Goal: Obtain resource: Download file/media

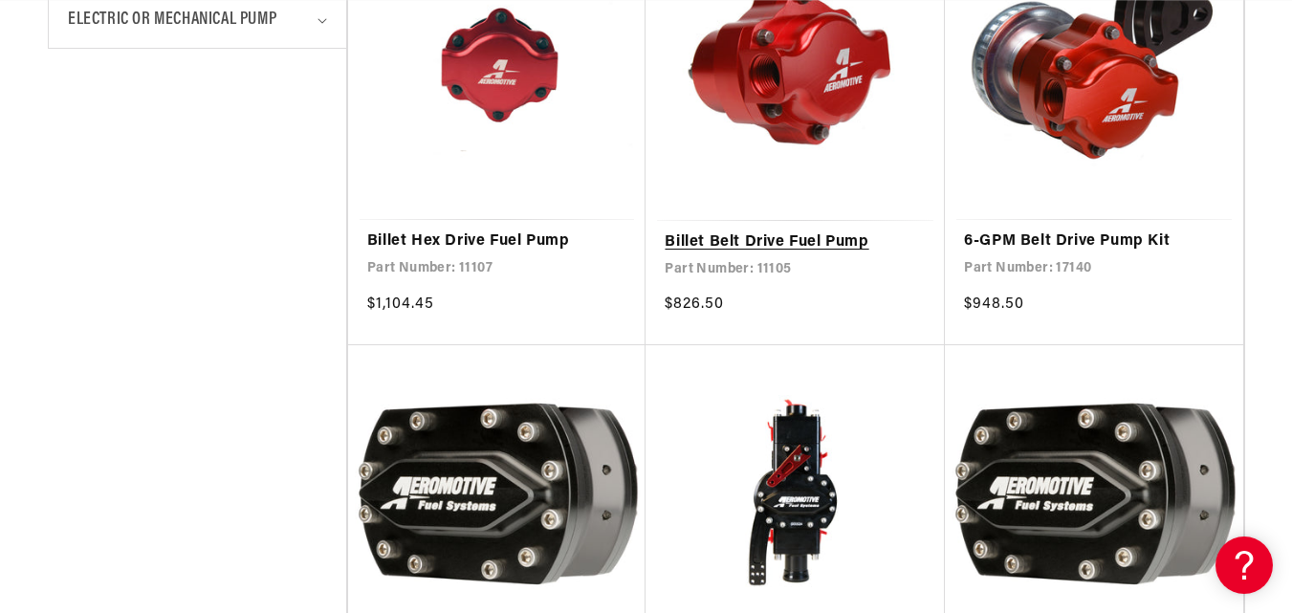
scroll to position [0, 756]
click at [818, 232] on link "Billet Belt Drive Fuel Pump" at bounding box center [795, 242] width 261 height 25
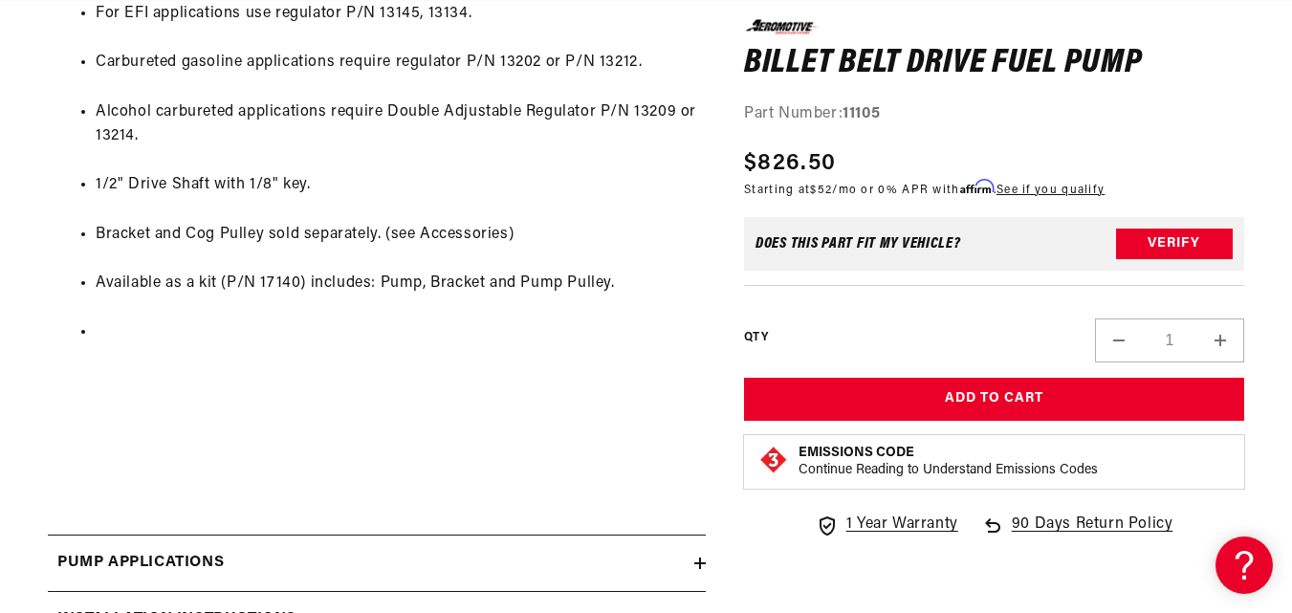
scroll to position [2243, 0]
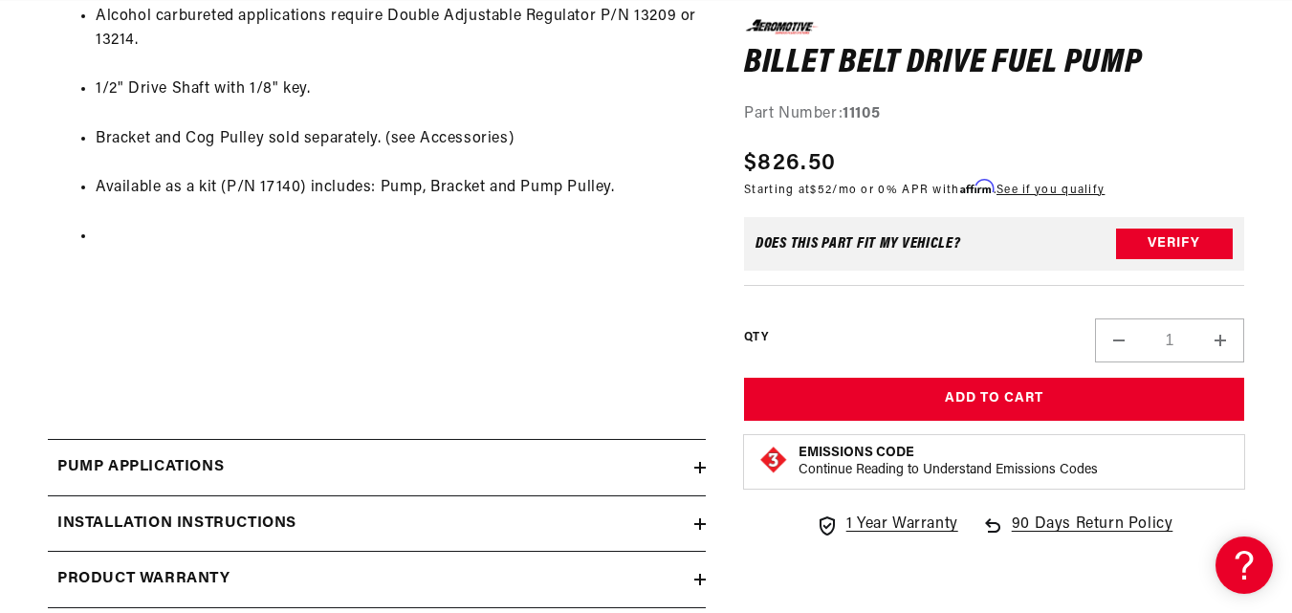
click at [623, 453] on summary "Pump Applications" at bounding box center [377, 467] width 658 height 55
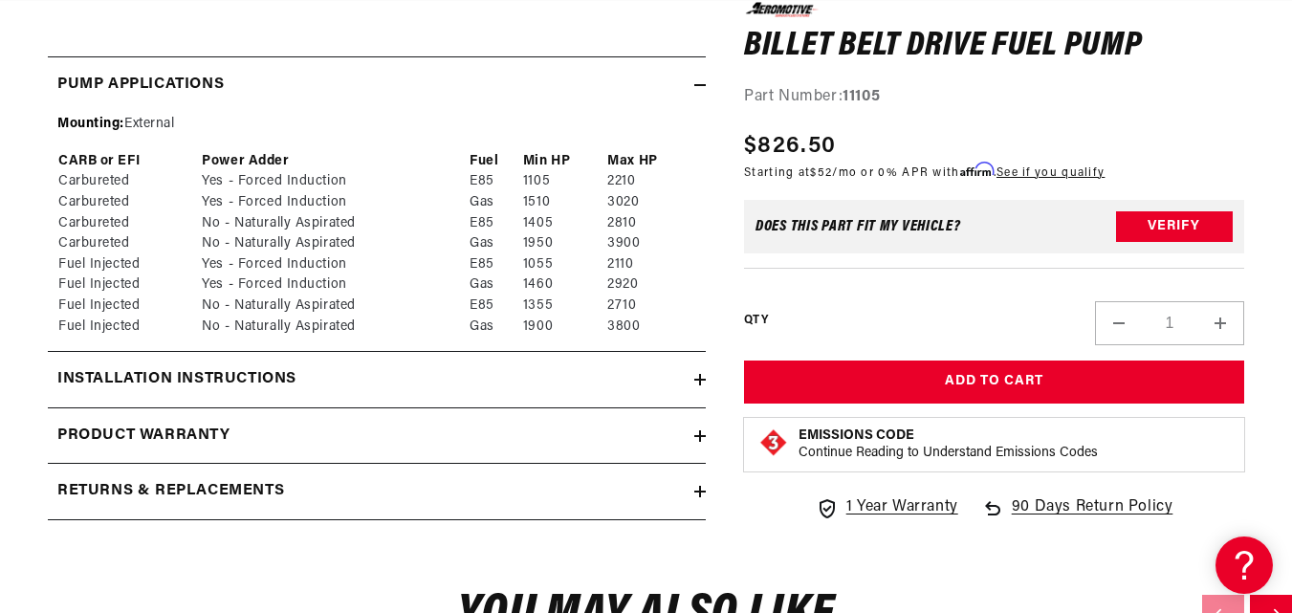
scroll to position [0, 0]
click at [566, 377] on div "Installation Instructions" at bounding box center [371, 379] width 646 height 25
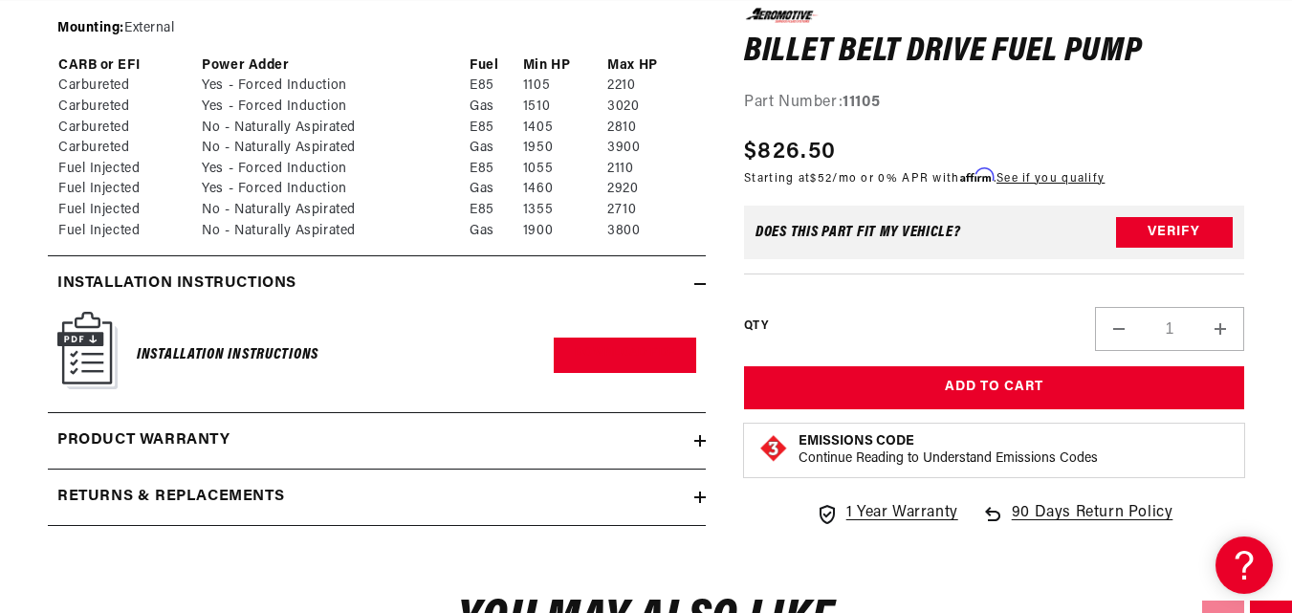
scroll to position [0, 756]
click at [599, 367] on link "Download PDF" at bounding box center [625, 355] width 142 height 35
